Goal: Task Accomplishment & Management: Use online tool/utility

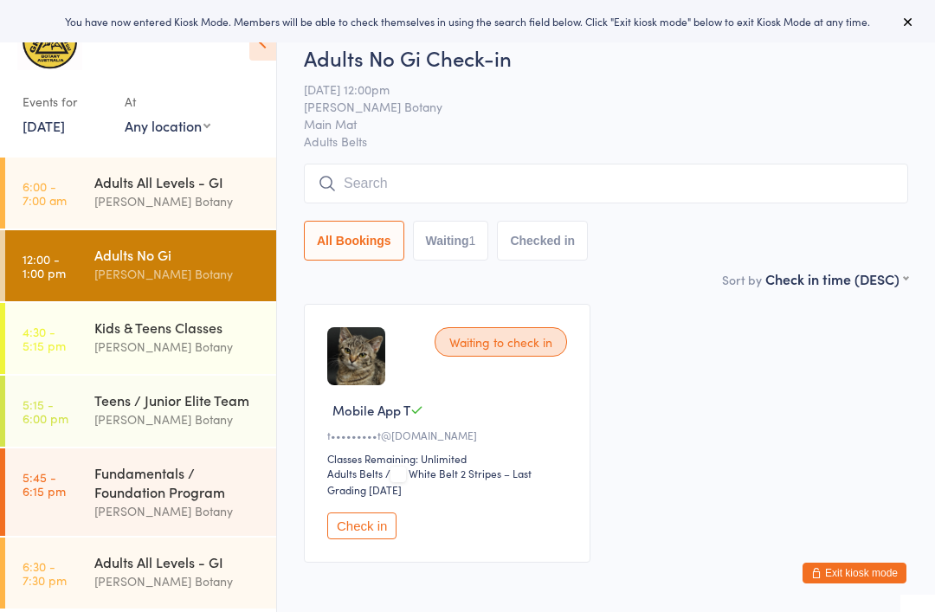
click at [232, 185] on div "Adults All Levels - GI" at bounding box center [177, 181] width 167 height 19
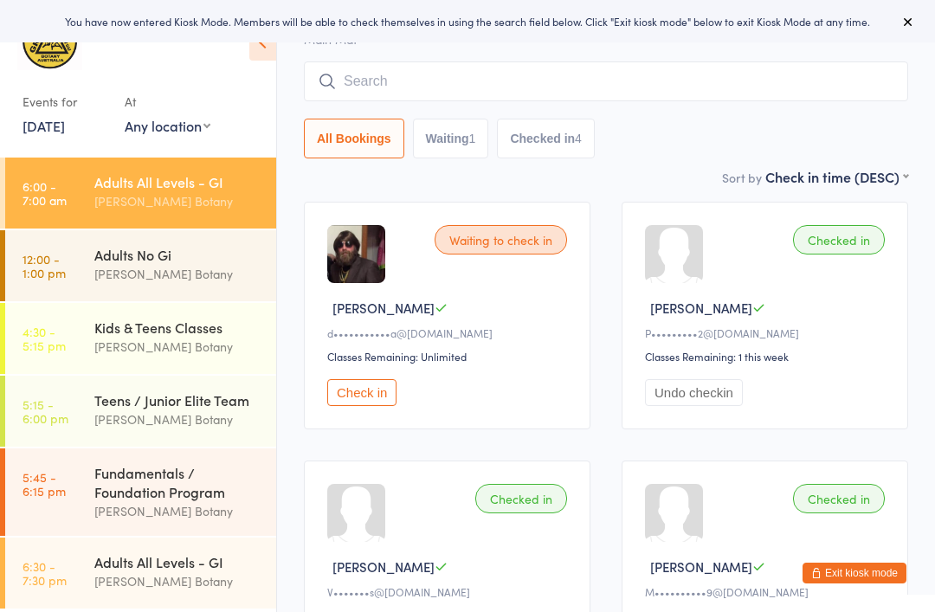
scroll to position [105, 0]
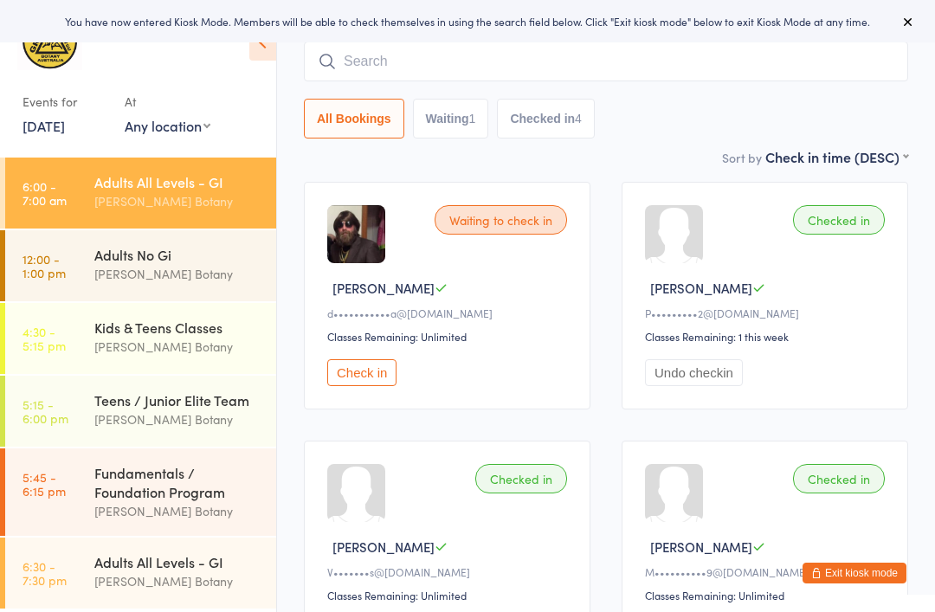
click at [377, 372] on button "Check in" at bounding box center [361, 372] width 69 height 27
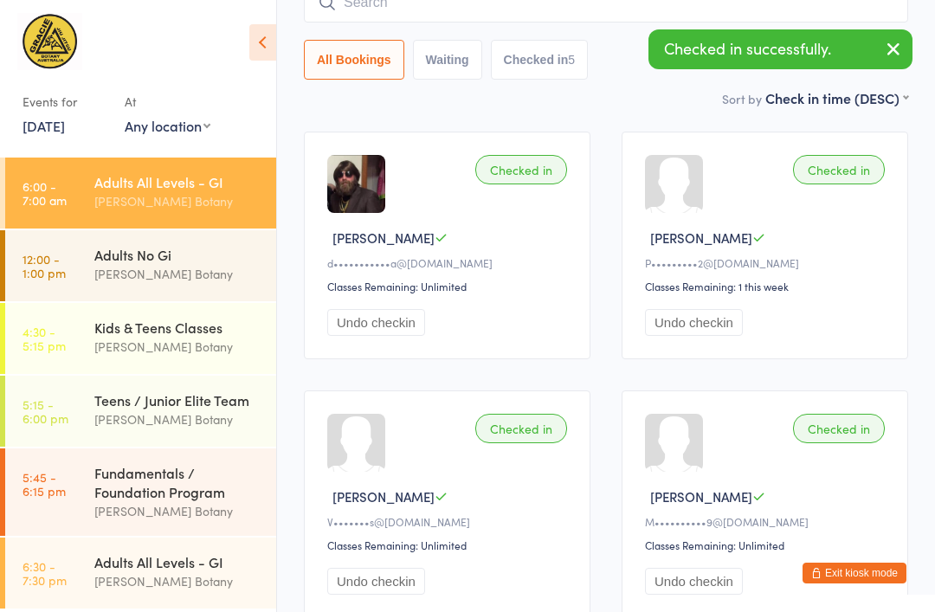
scroll to position [59, 0]
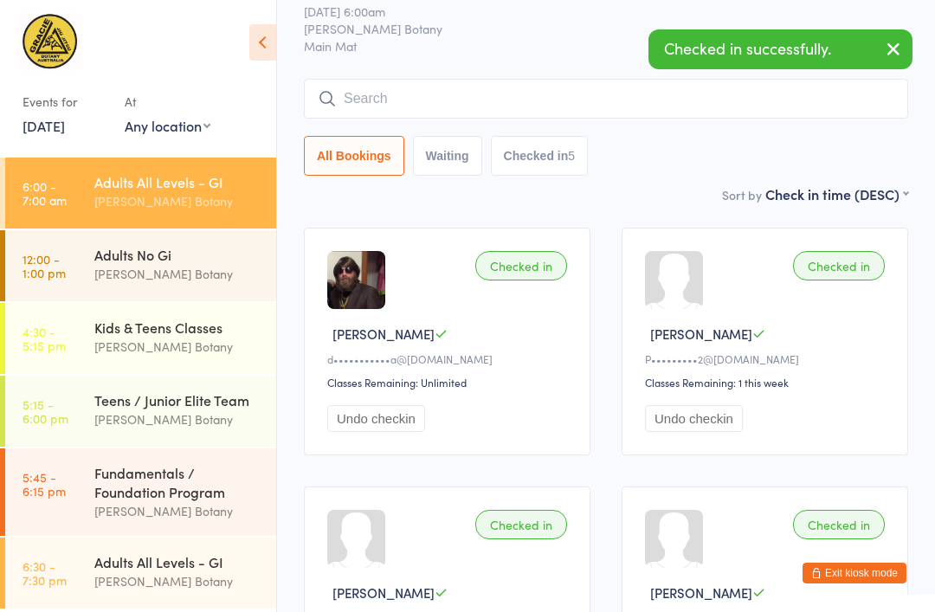
click at [773, 87] on input "search" at bounding box center [606, 99] width 605 height 40
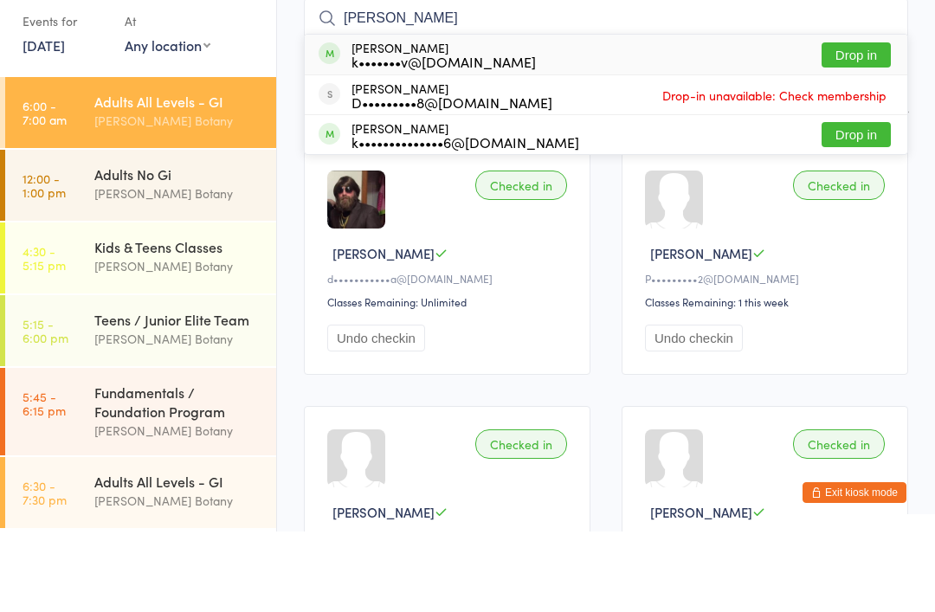
type input "[PERSON_NAME]"
click at [857, 115] on div "[PERSON_NAME] k•••••••v@[DOMAIN_NAME] Drop in" at bounding box center [606, 135] width 603 height 40
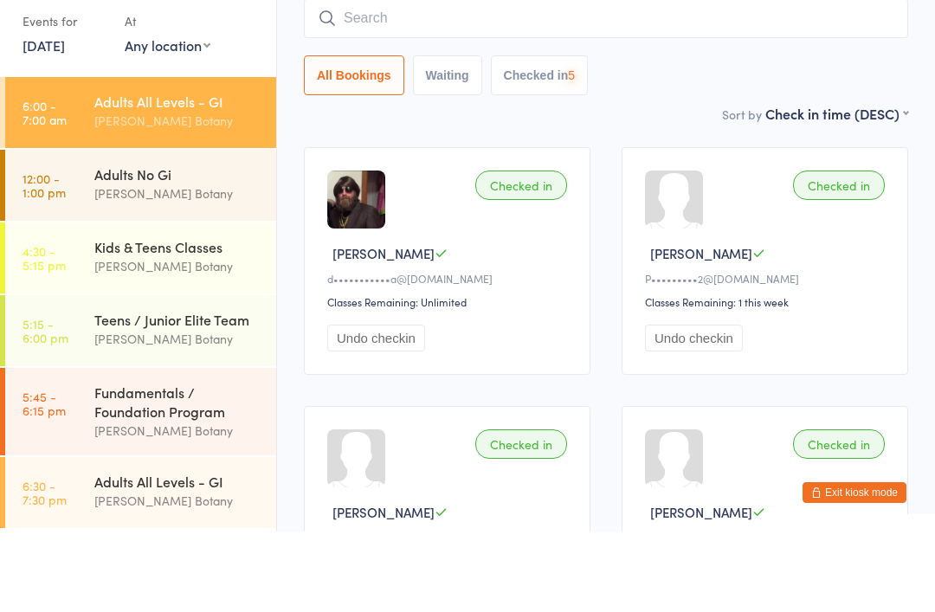
click at [683, 79] on input "search" at bounding box center [606, 99] width 605 height 40
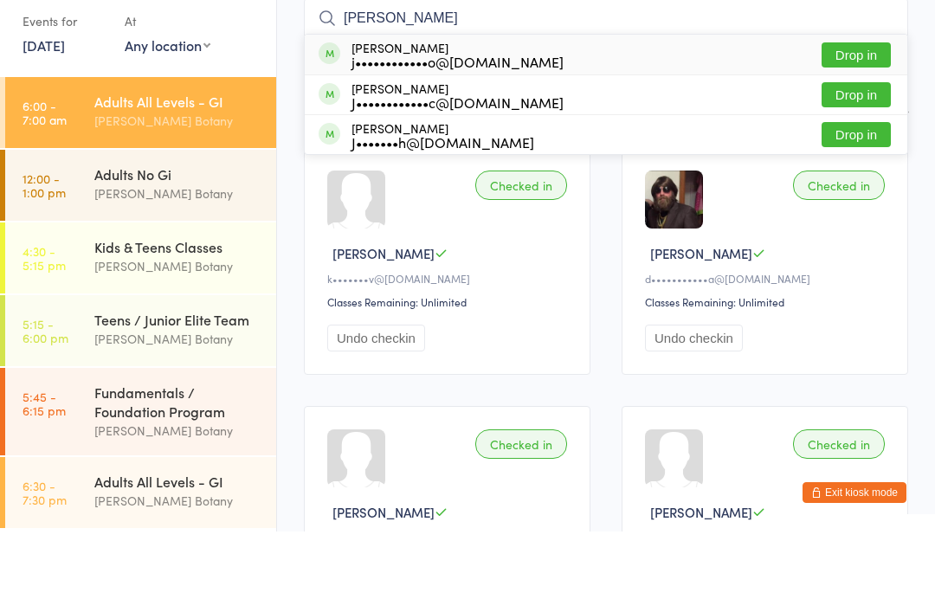
type input "[PERSON_NAME]"
click at [850, 163] on button "Drop in" at bounding box center [856, 175] width 69 height 25
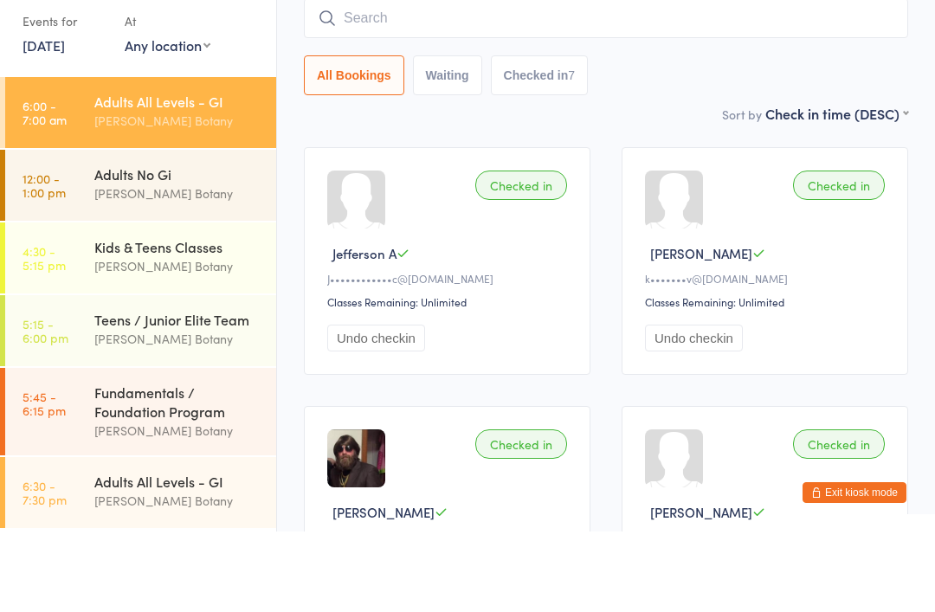
click at [178, 264] on div "[PERSON_NAME] Botany" at bounding box center [177, 274] width 167 height 20
